Goal: Task Accomplishment & Management: Use online tool/utility

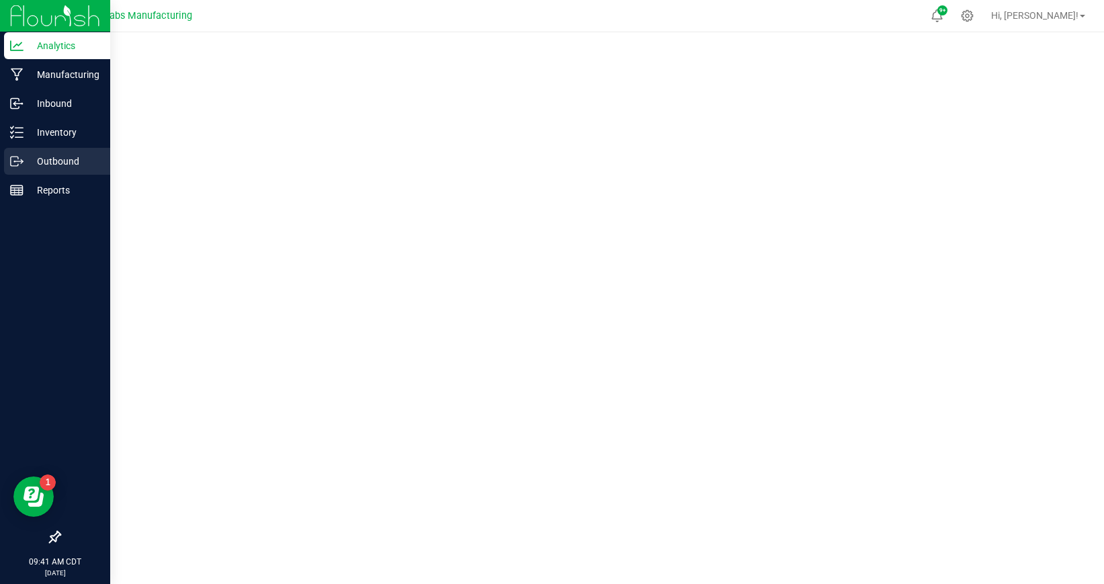
click at [70, 159] on p "Outbound" at bounding box center [64, 161] width 81 height 16
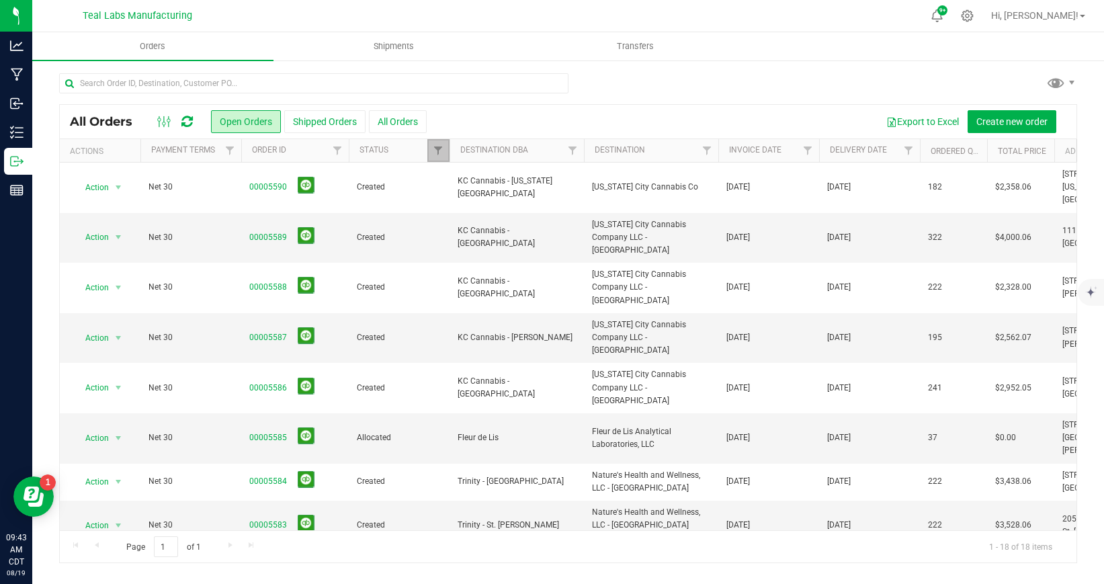
click at [433, 142] on link "Filter" at bounding box center [438, 150] width 22 height 23
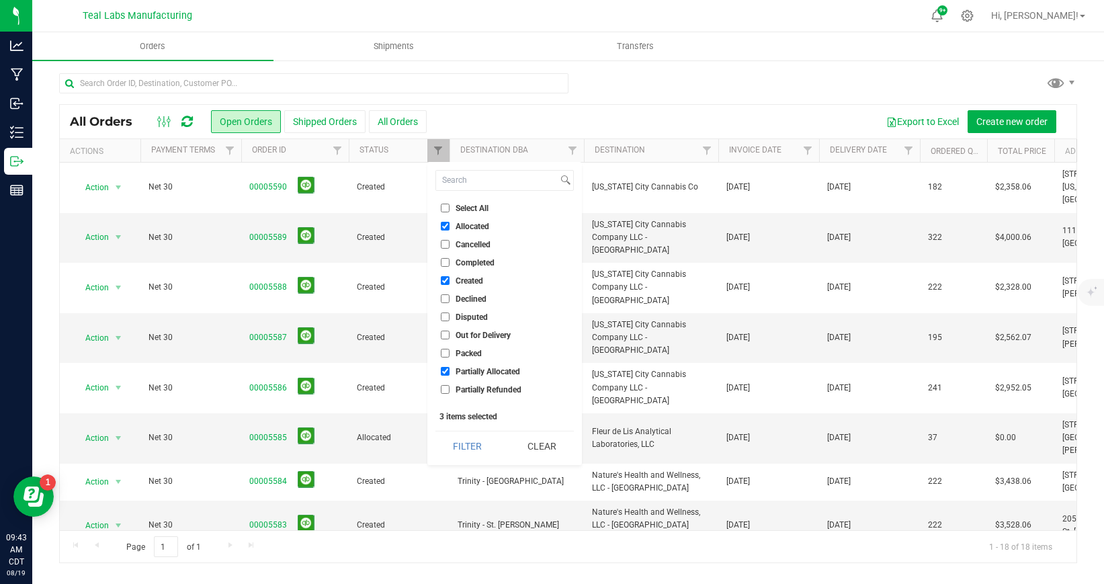
click at [446, 209] on input "Select All" at bounding box center [445, 208] width 9 height 9
checkbox input "true"
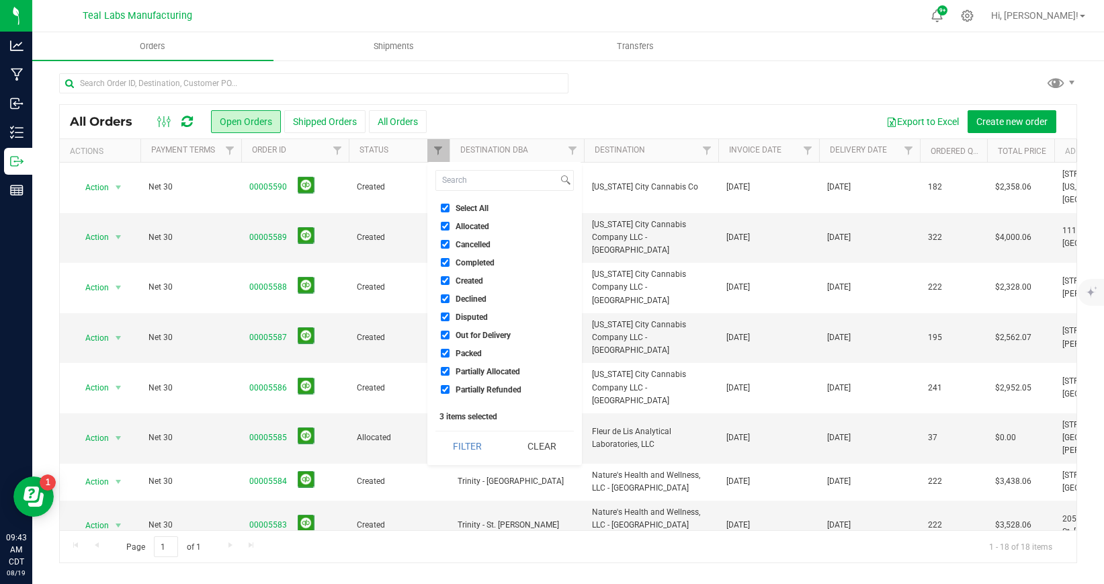
checkbox input "true"
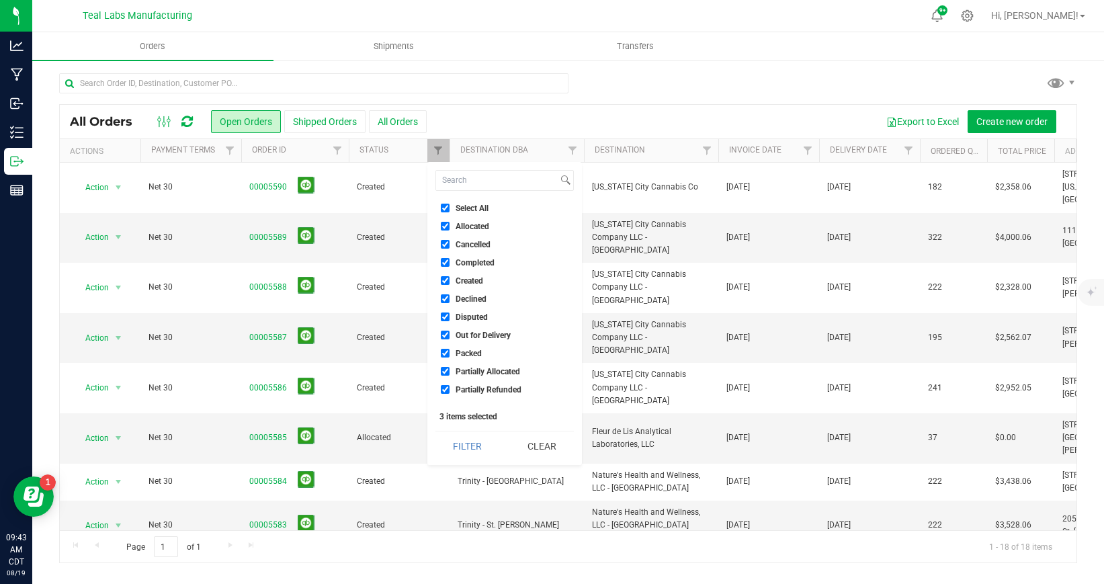
checkbox input "true"
click at [466, 443] on button "Filter" at bounding box center [468, 446] width 65 height 30
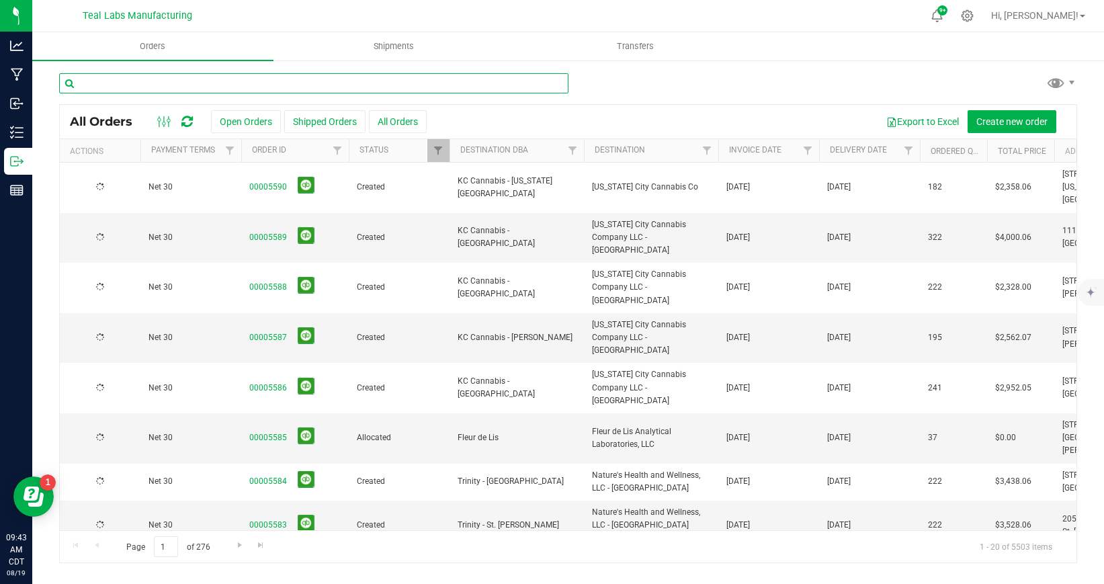
click at [374, 83] on input "text" at bounding box center [313, 83] width 509 height 20
type input "key"
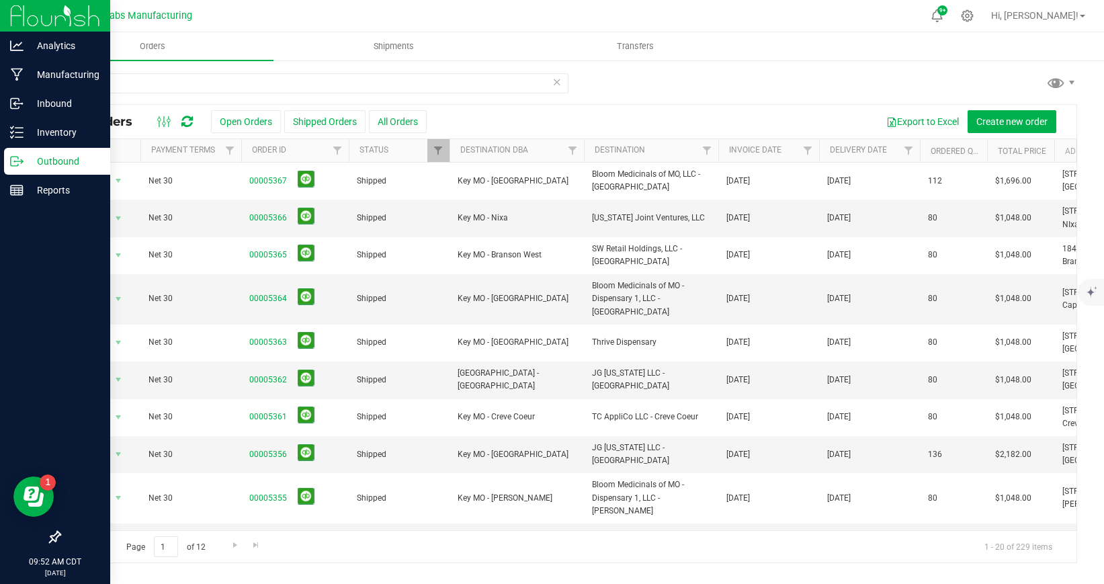
click at [16, 15] on img at bounding box center [55, 16] width 90 height 32
